Goal: Information Seeking & Learning: Learn about a topic

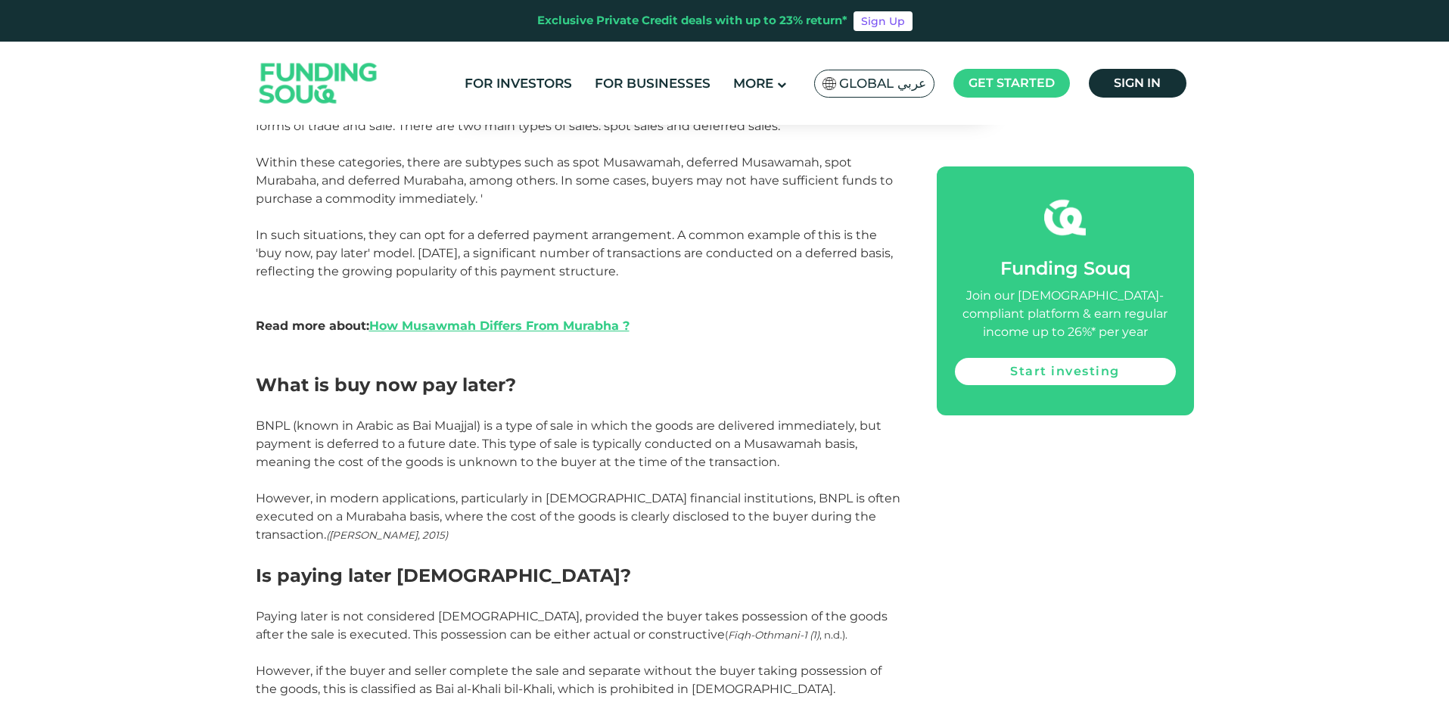
scroll to position [908, 0]
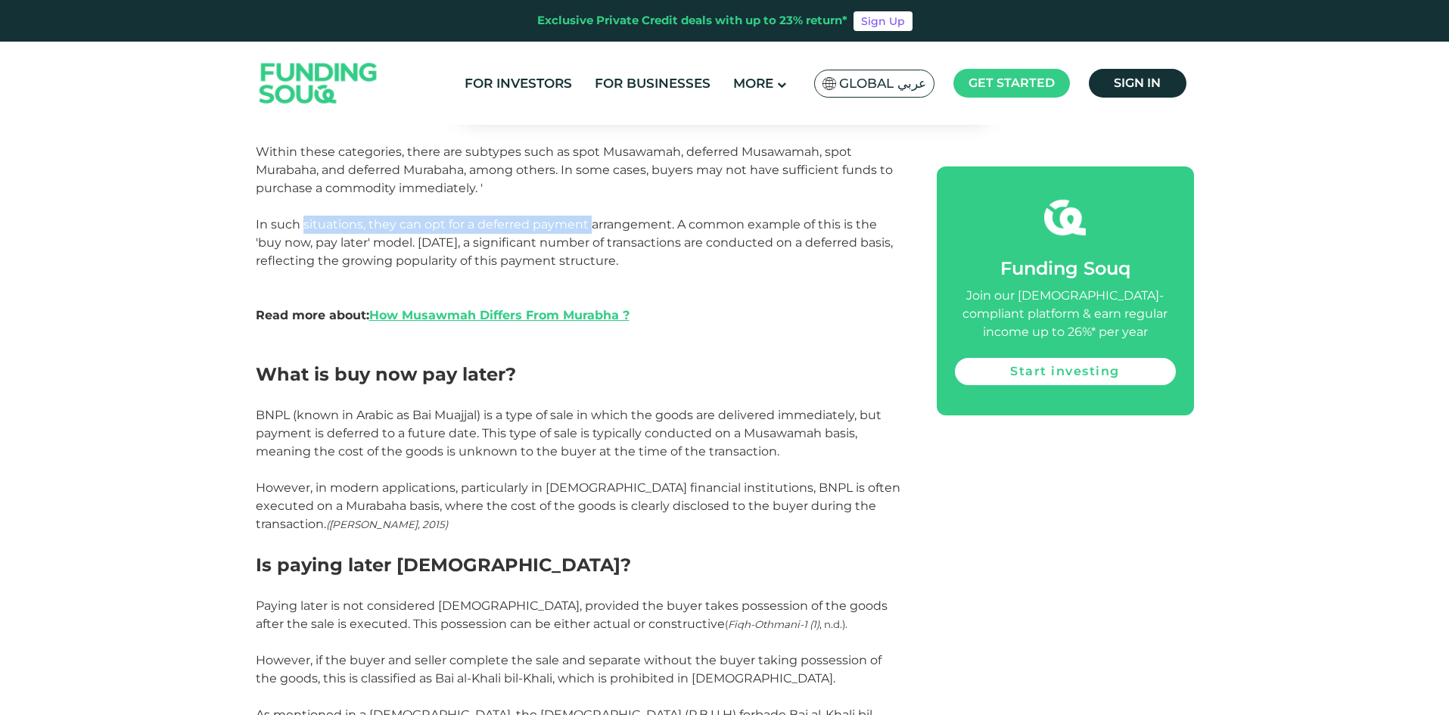
drag, startPoint x: 520, startPoint y: 228, endPoint x: 589, endPoint y: 230, distance: 69.6
click at [590, 230] on span "In such situations, they can opt for a deferred payment arrangement. A common e…" at bounding box center [574, 242] width 637 height 51
click at [523, 265] on span "In such situations, they can opt for a deferred payment arrangement. A common e…" at bounding box center [574, 242] width 637 height 51
drag, startPoint x: 669, startPoint y: 218, endPoint x: 766, endPoint y: 220, distance: 96.8
click at [766, 220] on span "In such situations, they can opt for a deferred payment arrangement. A common e…" at bounding box center [574, 242] width 637 height 51
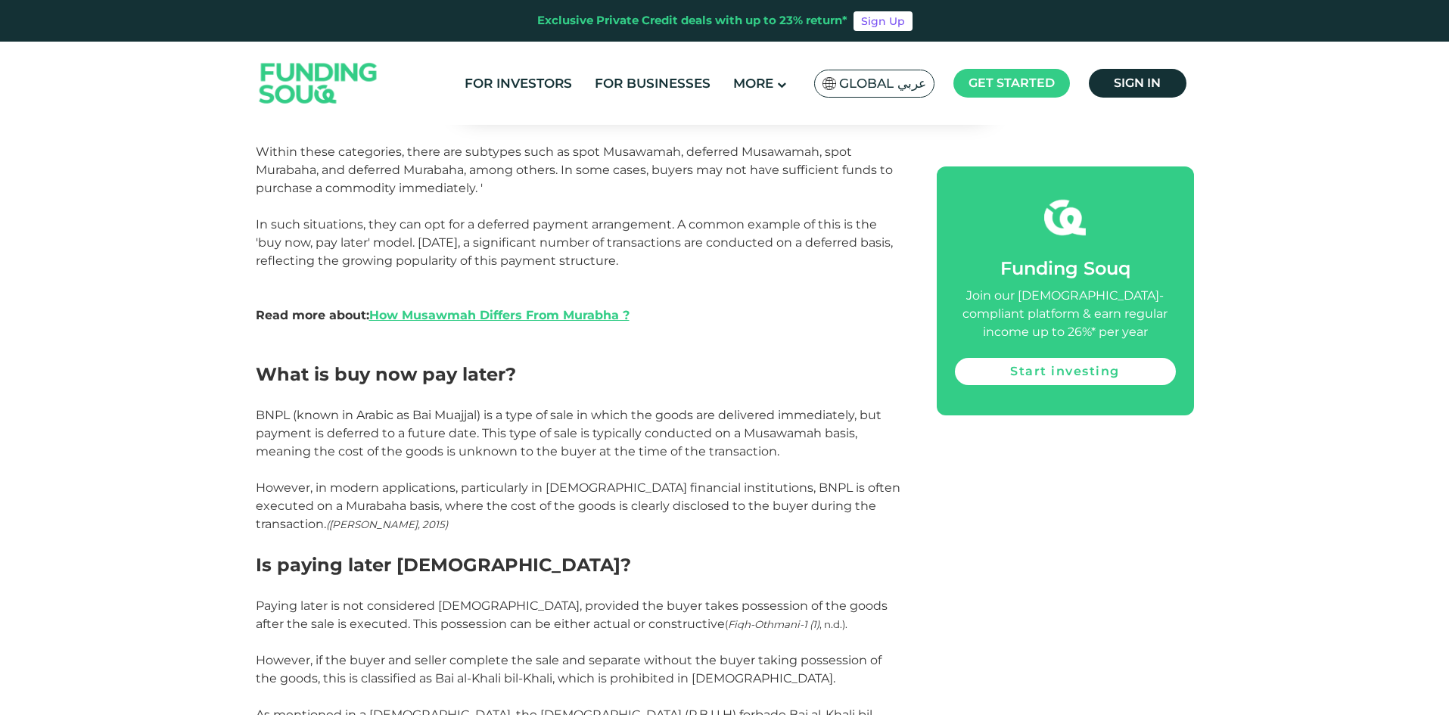
click at [738, 244] on span "In such situations, they can opt for a deferred payment arrangement. A common e…" at bounding box center [574, 242] width 637 height 51
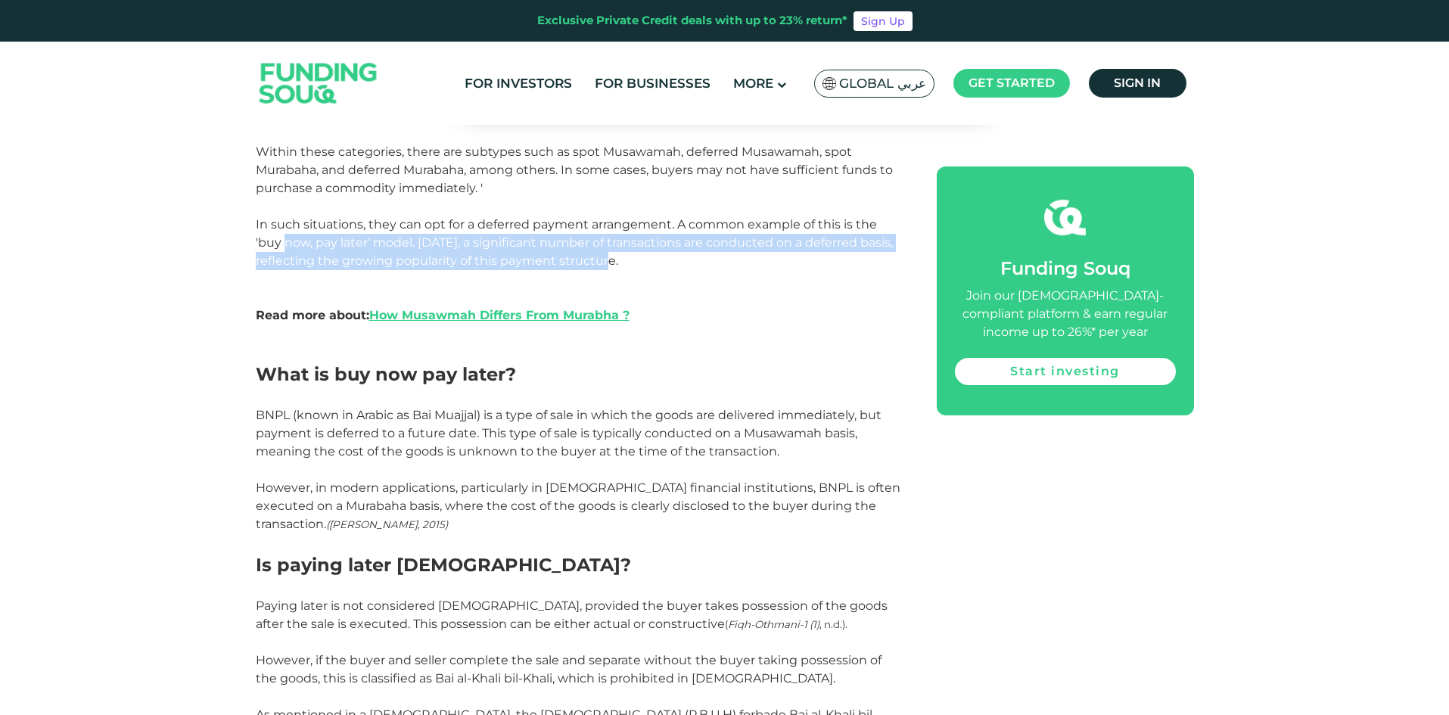
drag, startPoint x: 286, startPoint y: 244, endPoint x: 611, endPoint y: 260, distance: 325.6
click at [611, 260] on span "In such situations, they can opt for a deferred payment arrangement. A common e…" at bounding box center [574, 242] width 637 height 51
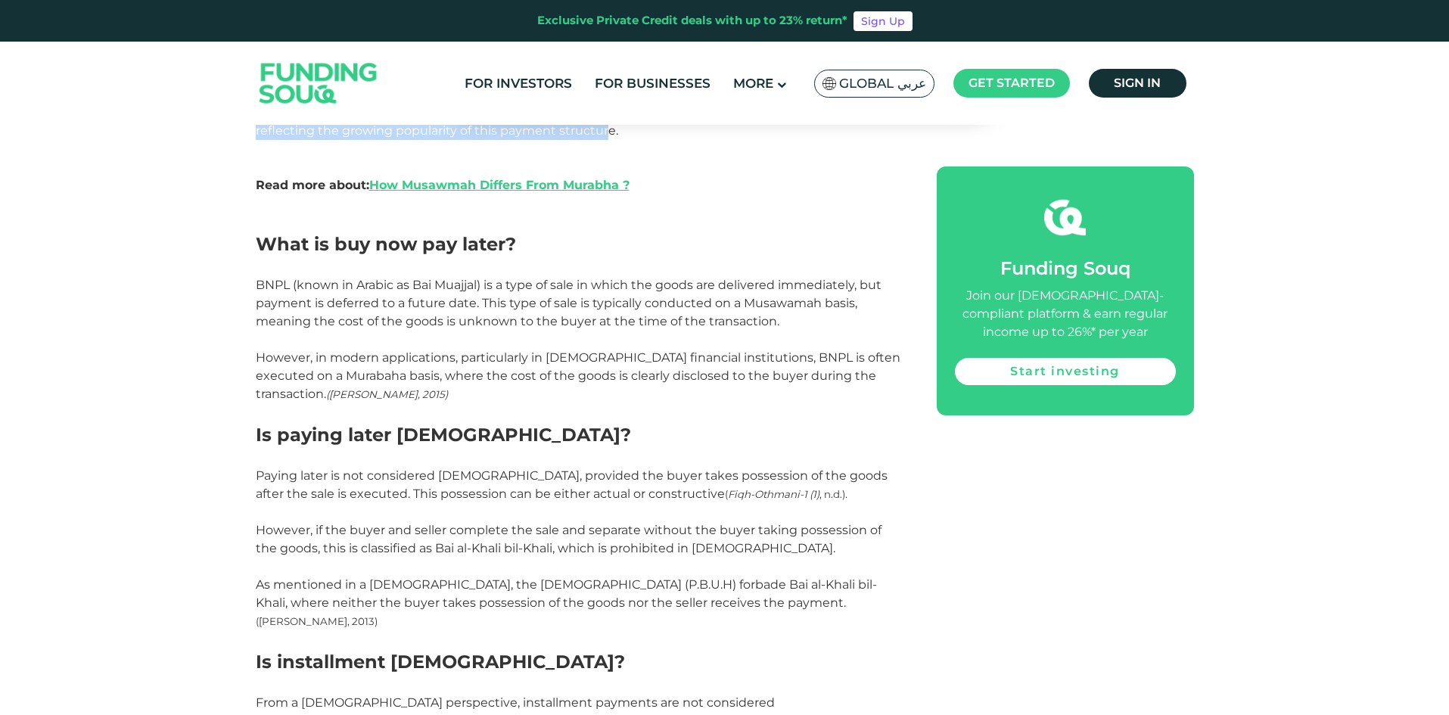
scroll to position [1059, 0]
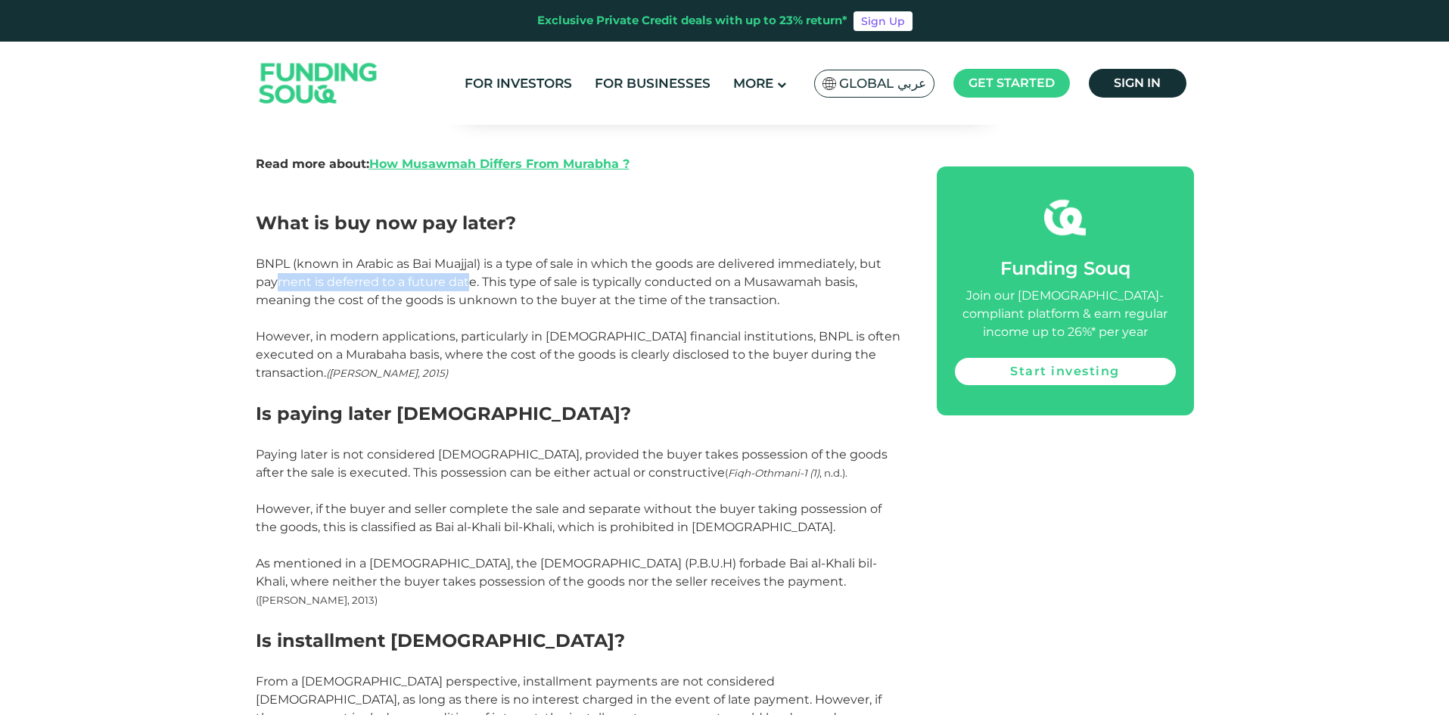
drag, startPoint x: 321, startPoint y: 273, endPoint x: 469, endPoint y: 274, distance: 148.3
click at [469, 274] on p "BNPL (known in Arabic as Bai Muajjal) is a type of sale in which the goods are …" at bounding box center [579, 282] width 647 height 54
click at [415, 273] on p "BNPL (known in Arabic as Bai Muajjal) is a type of sale in which the goods are …" at bounding box center [579, 282] width 647 height 54
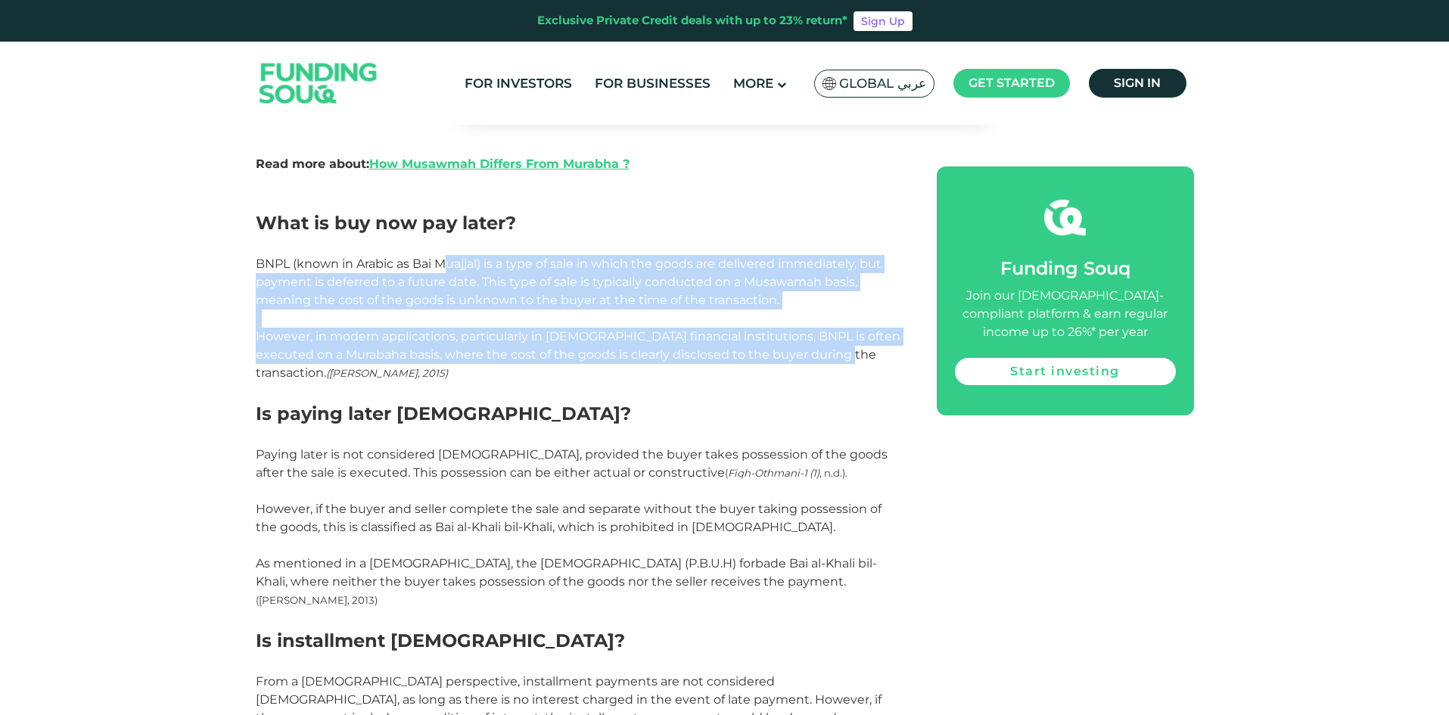
drag, startPoint x: 521, startPoint y: 263, endPoint x: 829, endPoint y: 357, distance: 321.8
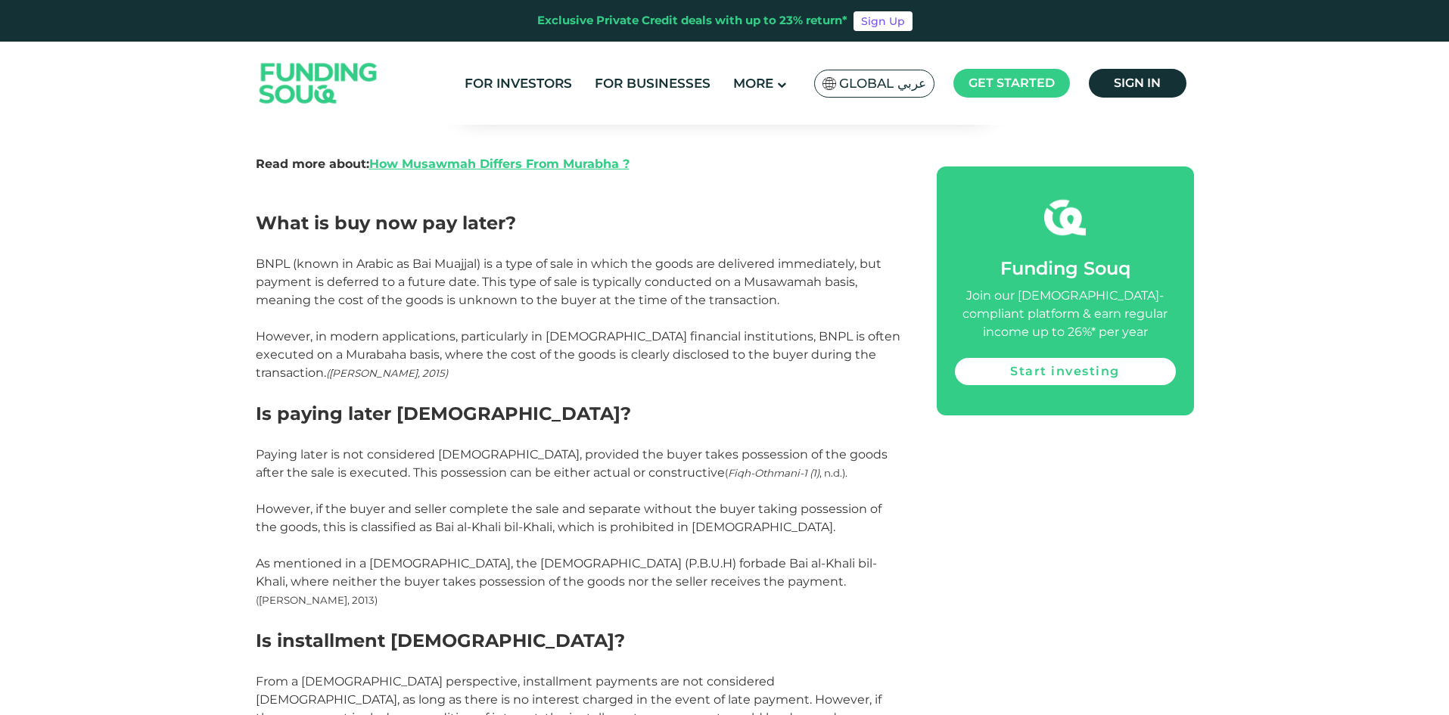
click at [287, 488] on p at bounding box center [579, 491] width 647 height 18
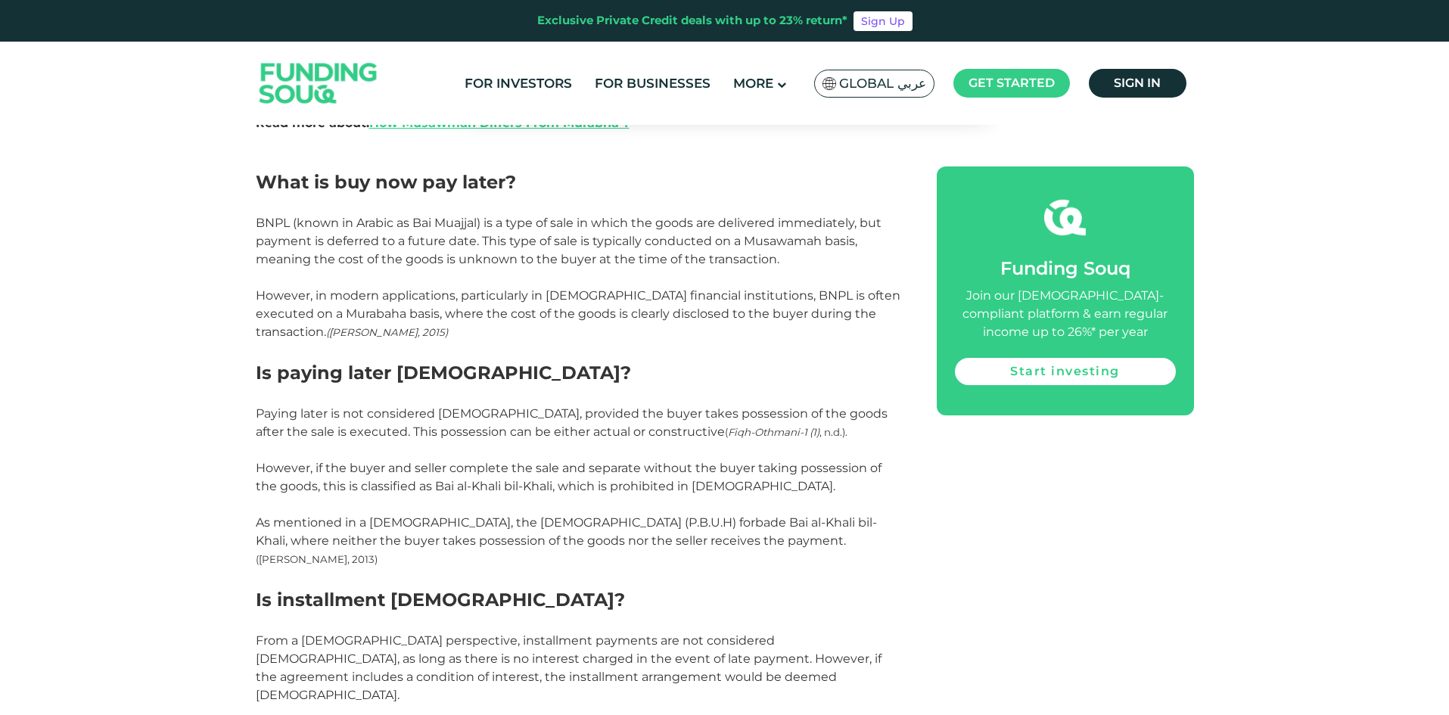
scroll to position [1135, 0]
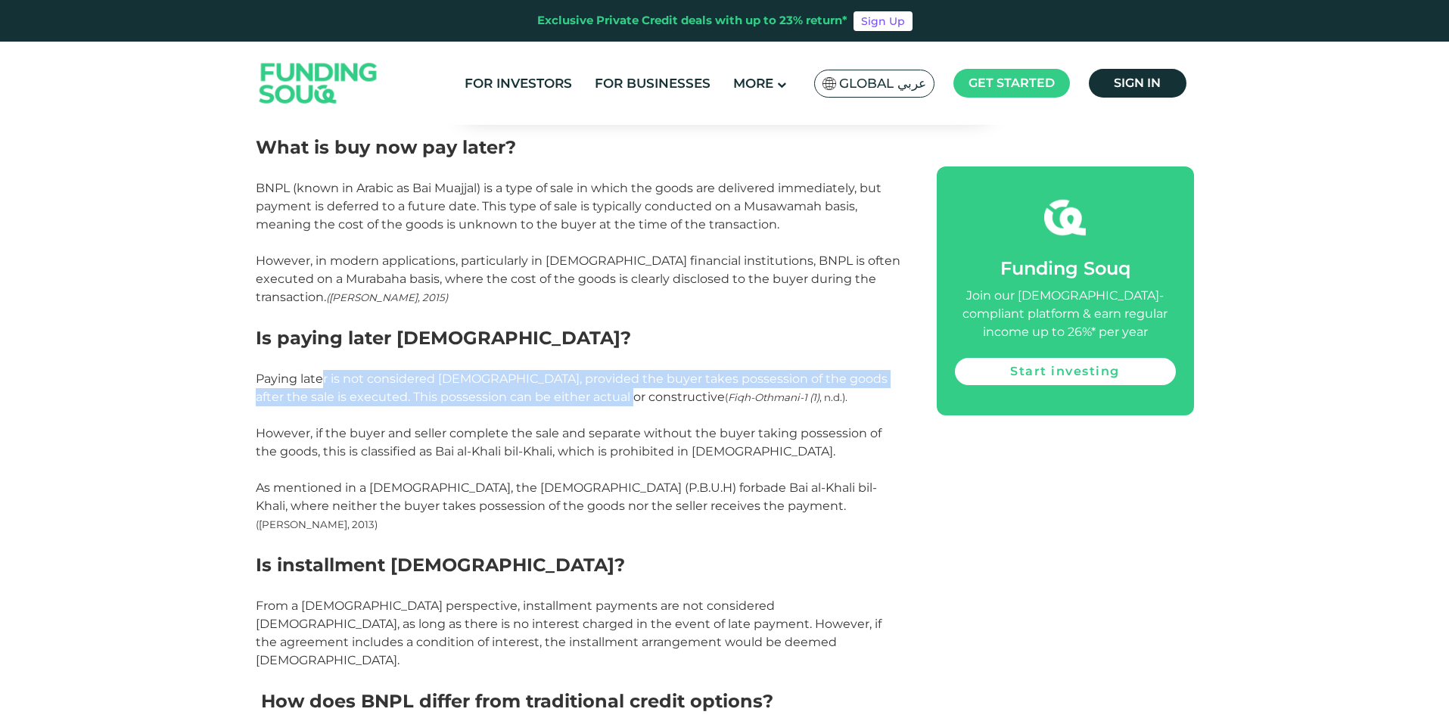
drag, startPoint x: 324, startPoint y: 383, endPoint x: 451, endPoint y: 461, distance: 148.4
click at [616, 397] on span "Paying later is not considered [DEMOGRAPHIC_DATA], provided the buyer takes pos…" at bounding box center [572, 387] width 632 height 33
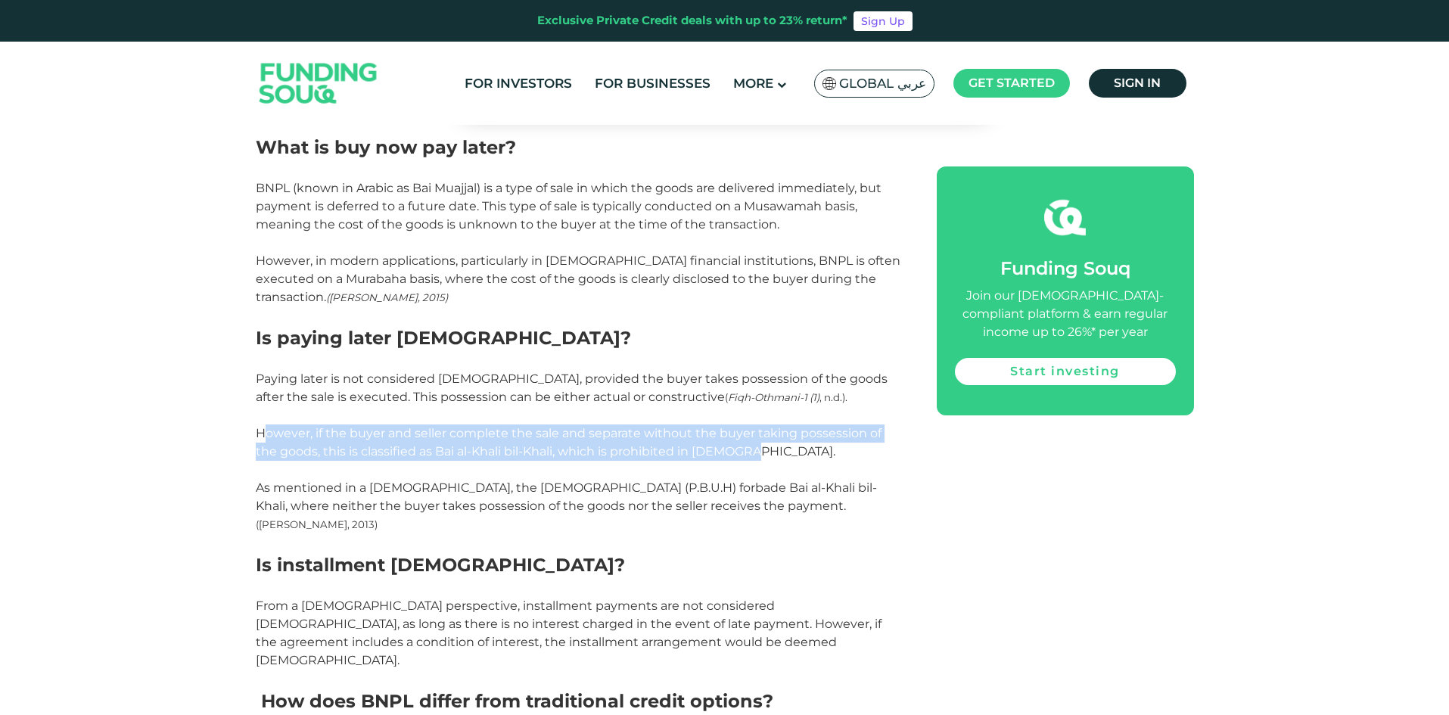
drag, startPoint x: 291, startPoint y: 430, endPoint x: 880, endPoint y: 449, distance: 589.5
click at [883, 449] on p "However, if the buyer and seller complete the sale and separate without the buy…" at bounding box center [579, 442] width 647 height 36
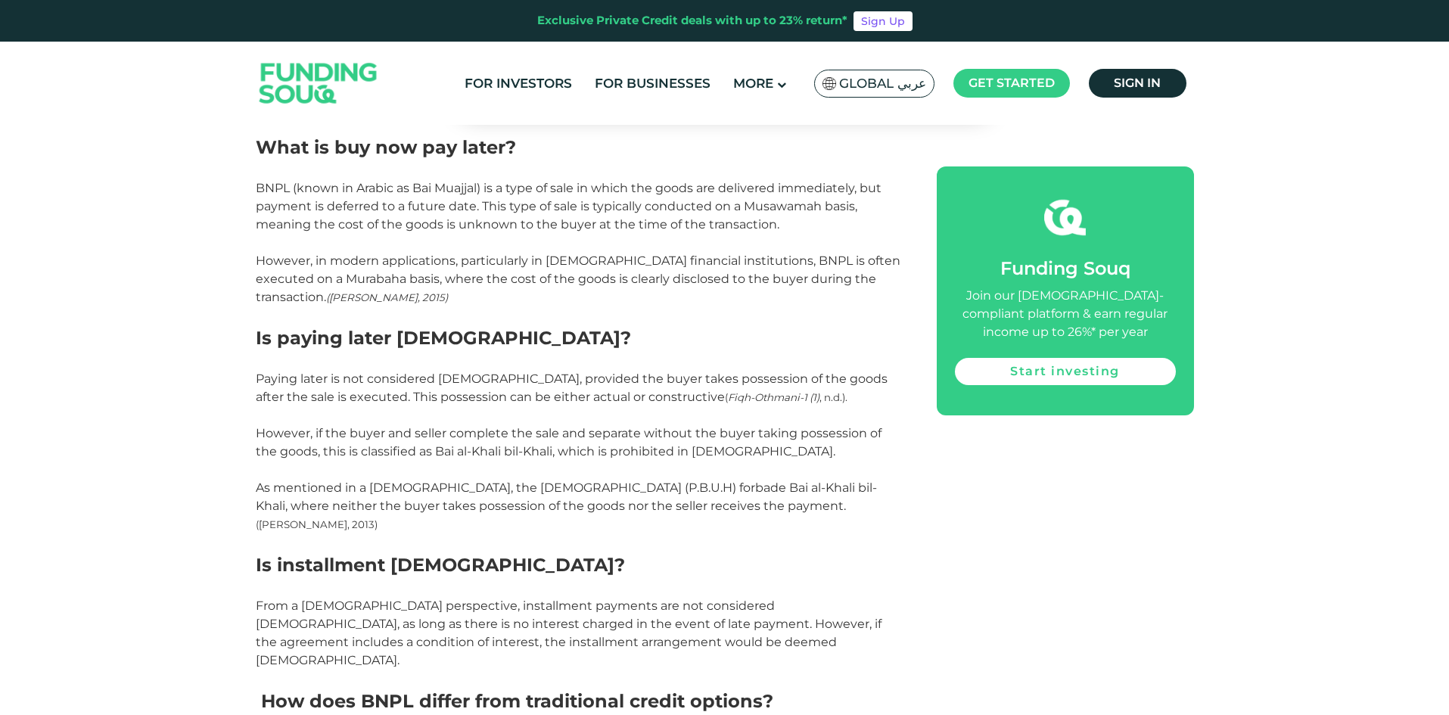
click at [719, 477] on p at bounding box center [579, 470] width 647 height 18
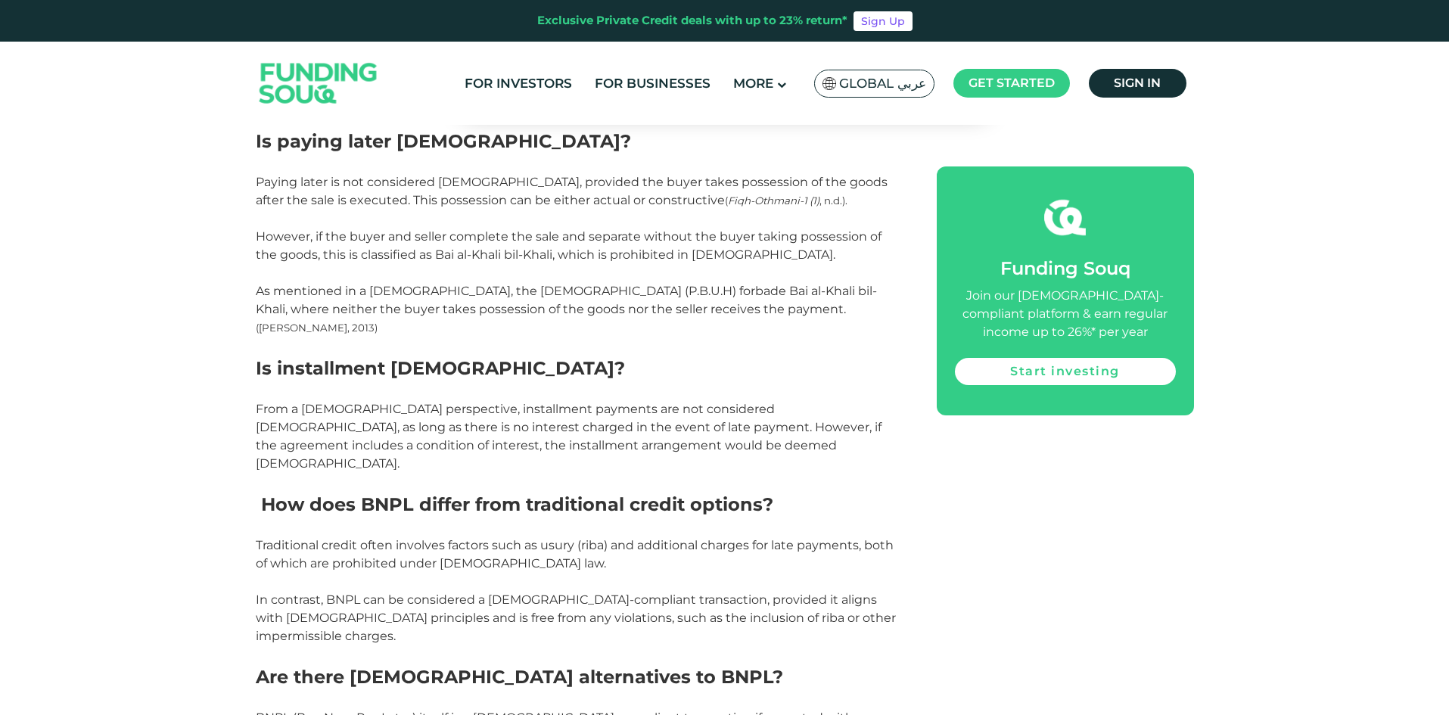
scroll to position [1362, 0]
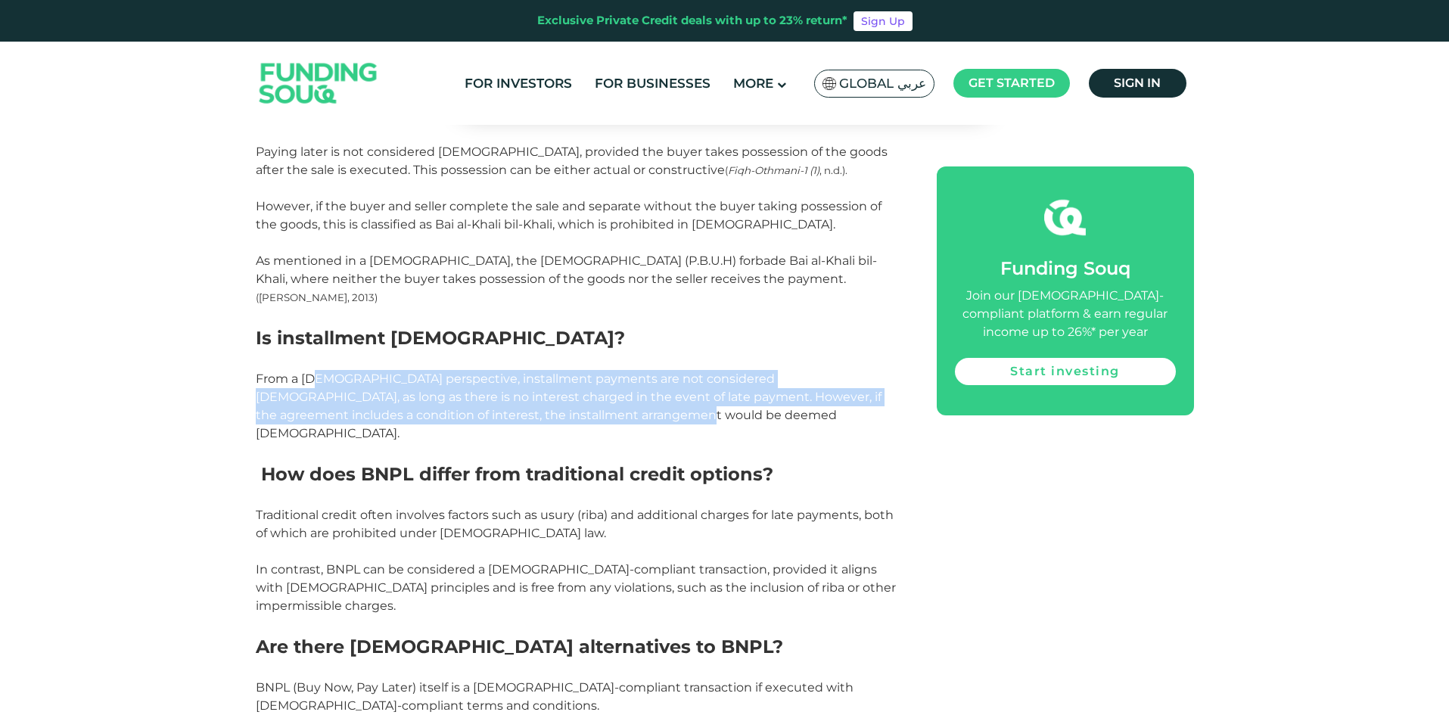
drag, startPoint x: 318, startPoint y: 368, endPoint x: 603, endPoint y: 393, distance: 285.4
click at [603, 393] on p "From a [DEMOGRAPHIC_DATA] perspective, installment payments are not considered …" at bounding box center [579, 406] width 647 height 73
click at [562, 400] on span "From a [DEMOGRAPHIC_DATA] perspective, installment payments are not considered …" at bounding box center [569, 405] width 626 height 69
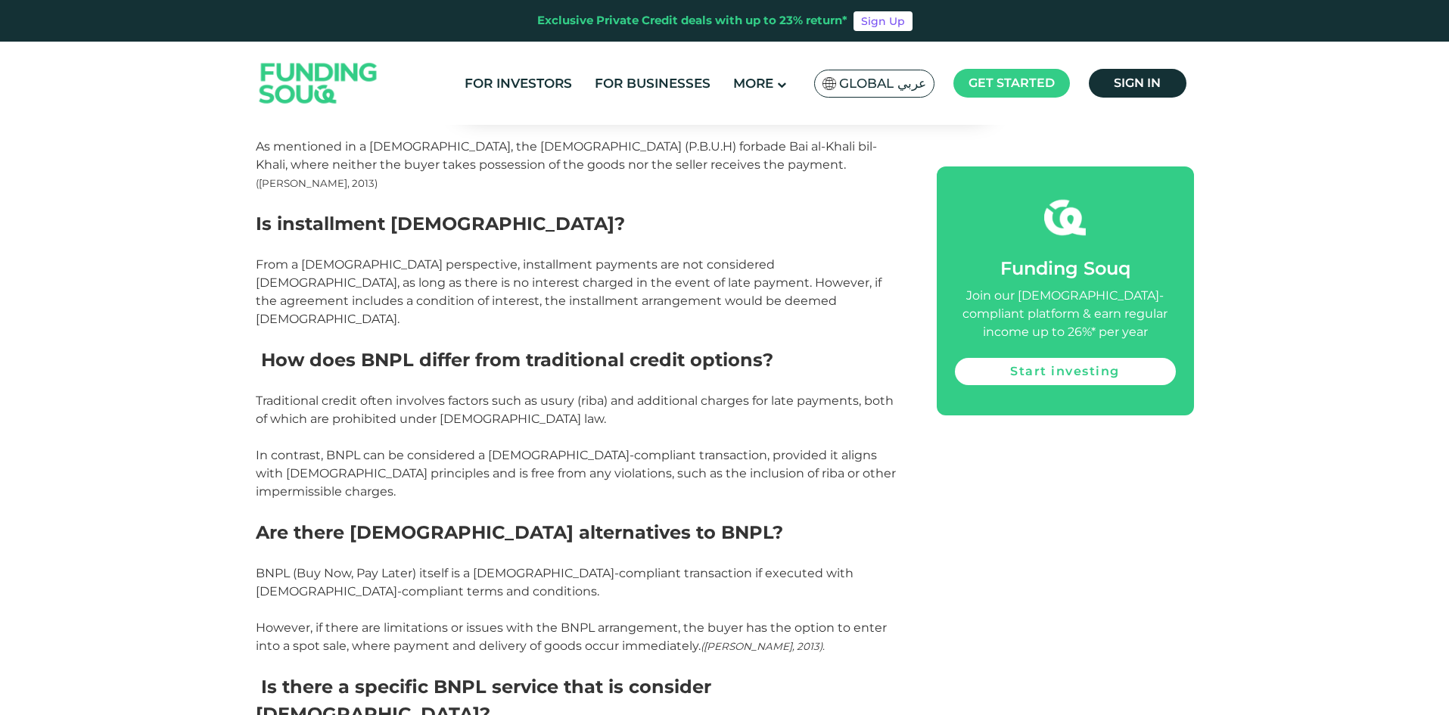
scroll to position [1513, 0]
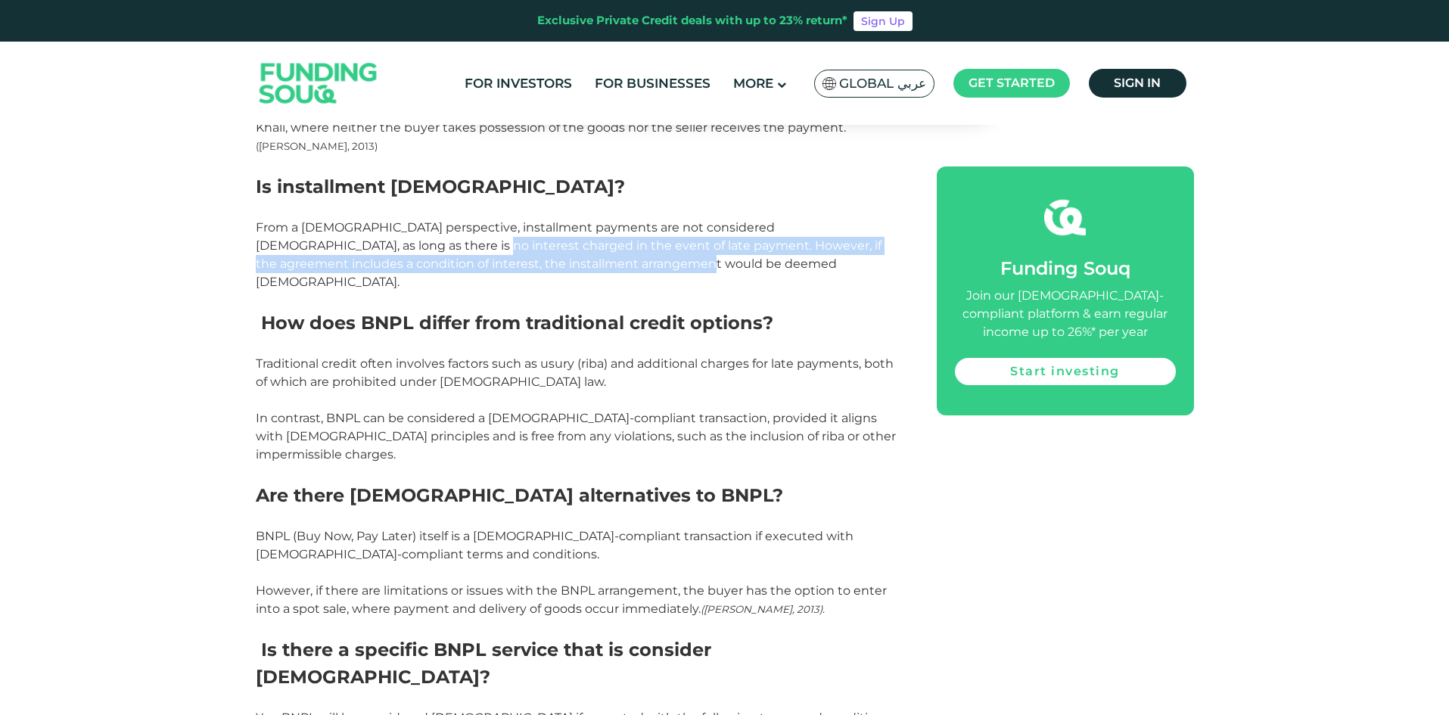
drag, startPoint x: 331, startPoint y: 223, endPoint x: 610, endPoint y: 246, distance: 280.0
click at [610, 246] on p "From a [DEMOGRAPHIC_DATA] perspective, installment payments are not considered …" at bounding box center [579, 255] width 647 height 73
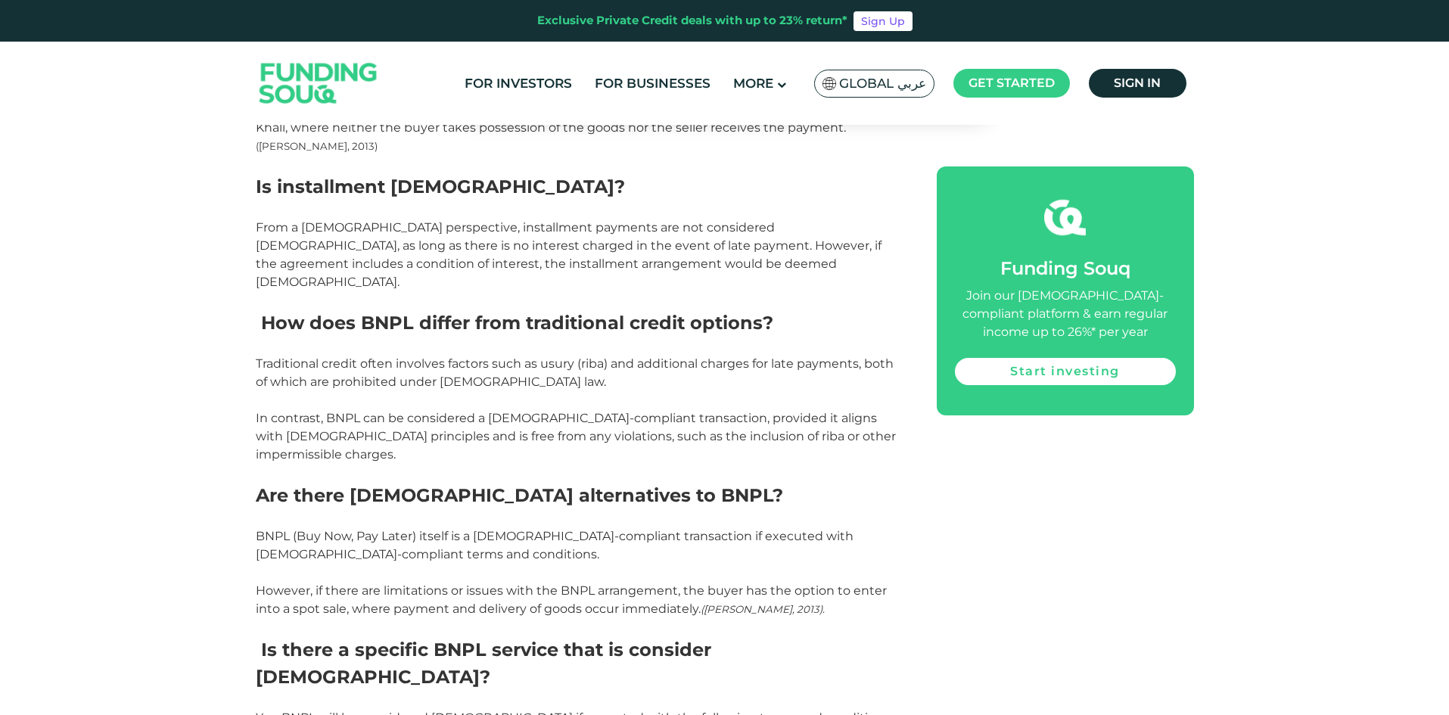
click at [598, 391] on p at bounding box center [579, 400] width 647 height 18
